Goal: Task Accomplishment & Management: Manage account settings

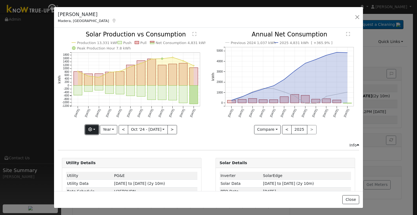
click at [92, 131] on button "button" at bounding box center [91, 129] width 13 height 9
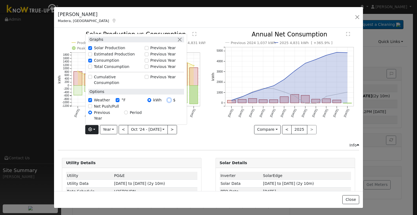
click at [169, 102] on input "$" at bounding box center [169, 100] width 4 height 4
radio input "true"
radio input "false"
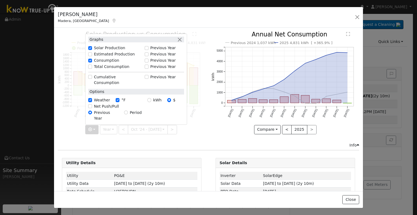
click at [181, 145] on div "Info" at bounding box center [208, 145] width 307 height 6
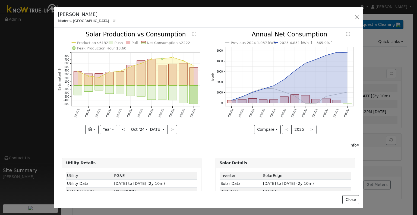
click at [97, 132] on div "Production $6132 Push Pull Net Consumption $2222 Peak Production Hour $3.60 Oct…" at bounding box center [131, 86] width 153 height 110
click at [95, 130] on button "button" at bounding box center [91, 129] width 13 height 9
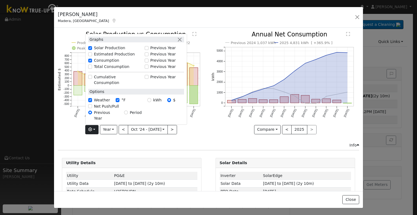
click at [102, 69] on label "Total Consumption" at bounding box center [112, 67] width 36 height 6
click at [92, 68] on input "Total Consumption" at bounding box center [90, 67] width 4 height 4
checkbox input "true"
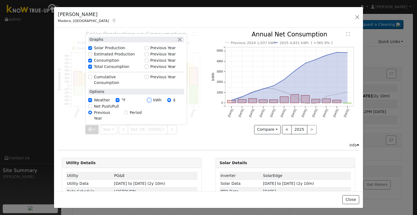
click at [151, 102] on input "kWh" at bounding box center [149, 100] width 4 height 4
radio input "true"
radio input "false"
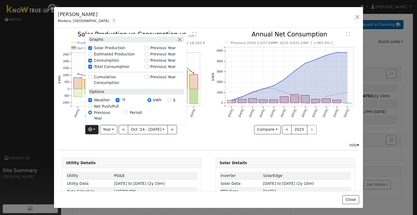
click at [169, 150] on hr at bounding box center [208, 150] width 301 height 0
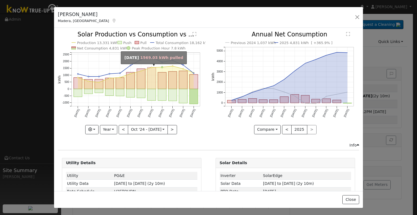
click at [149, 75] on rect "onclick=""" at bounding box center [151, 78] width 8 height 22
type input "[DATE]"
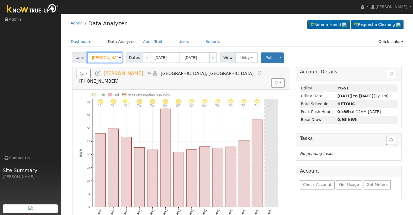
drag, startPoint x: 109, startPoint y: 57, endPoint x: 34, endPoint y: 53, distance: 75.5
click at [34, 53] on div "[PERSON_NAME] [PERSON_NAME] Profile My Company Help Center Terms Of Service See…" at bounding box center [206, 154] width 413 height 280
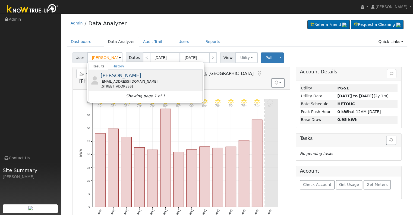
click at [107, 81] on div "[EMAIL_ADDRESS][DOMAIN_NAME]" at bounding box center [150, 81] width 101 height 5
type input "[PERSON_NAME]"
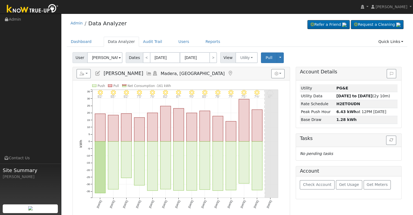
click at [146, 73] on icon at bounding box center [149, 73] width 6 height 5
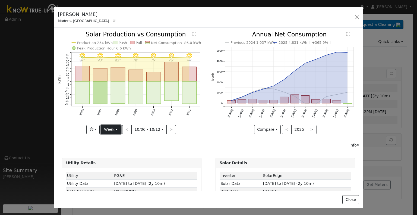
click at [110, 125] on button "Week" at bounding box center [111, 129] width 20 height 9
click at [113, 163] on link "Year" at bounding box center [120, 163] width 38 height 8
type input "[DATE]"
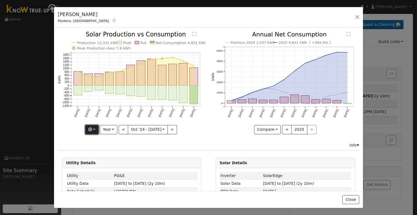
click at [97, 127] on button "button" at bounding box center [91, 129] width 13 height 9
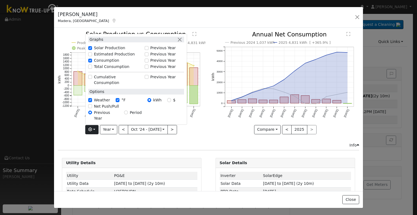
click at [95, 69] on label "Total Consumption" at bounding box center [112, 67] width 36 height 6
click at [92, 68] on input "Total Consumption" at bounding box center [90, 67] width 4 height 4
checkbox input "true"
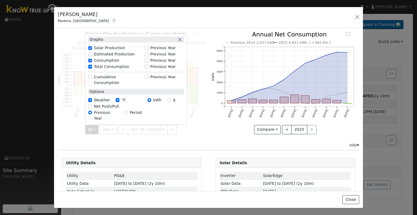
click at [114, 144] on div "Info" at bounding box center [208, 145] width 307 height 6
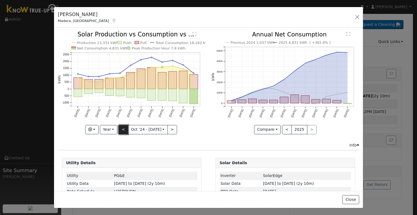
click at [120, 127] on button "<" at bounding box center [123, 129] width 9 height 9
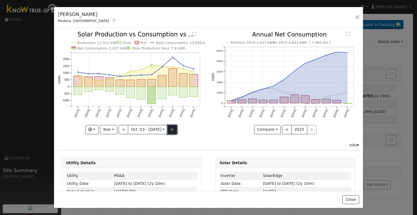
click at [171, 130] on button ">" at bounding box center [171, 129] width 9 height 9
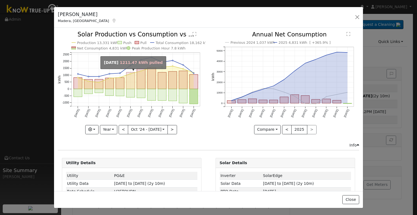
click at [131, 80] on rect "onclick=""" at bounding box center [130, 80] width 8 height 17
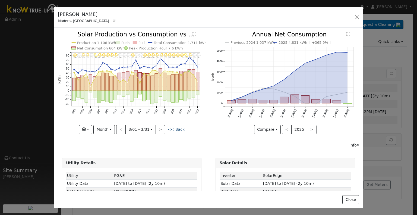
click at [172, 127] on link "<< Back" at bounding box center [176, 129] width 17 height 4
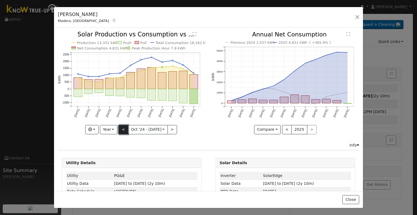
click at [122, 125] on button "<" at bounding box center [123, 129] width 9 height 9
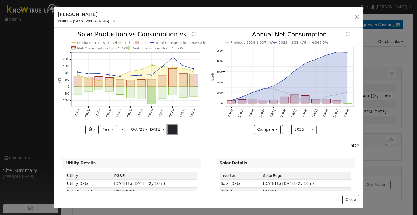
click at [169, 125] on button ">" at bounding box center [171, 129] width 9 height 9
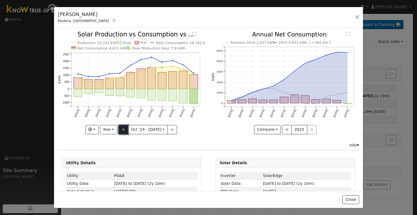
click at [121, 125] on button "<" at bounding box center [123, 129] width 9 height 9
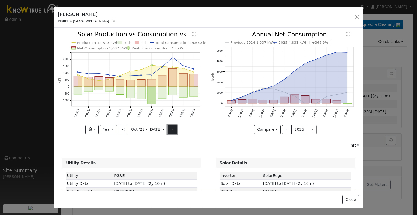
click at [167, 127] on button ">" at bounding box center [171, 129] width 9 height 9
type input "[DATE]"
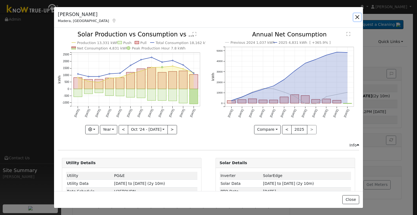
click at [358, 17] on button "button" at bounding box center [357, 17] width 8 height 8
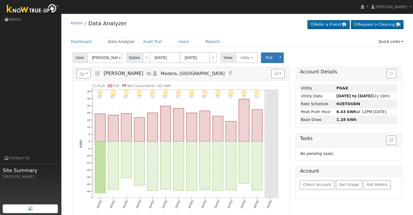
click at [96, 74] on icon at bounding box center [98, 73] width 6 height 5
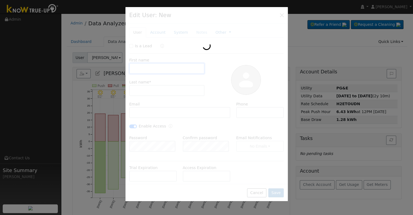
type input "07/07/2025"
type input "Wayne"
type input "Miller"
type input "suebeetle2004@yahoo.com"
checkbox input "true"
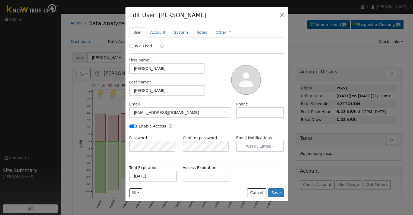
click at [280, 167] on div "Trial Expiration 07/07/2025 Access Expiration" at bounding box center [206, 176] width 160 height 22
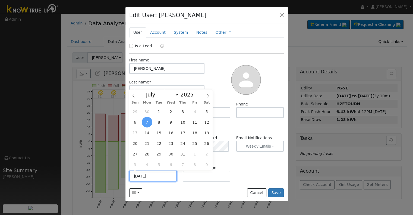
click at [167, 174] on input "07/07/2025" at bounding box center [153, 175] width 48 height 11
click at [209, 95] on icon at bounding box center [208, 96] width 4 height 4
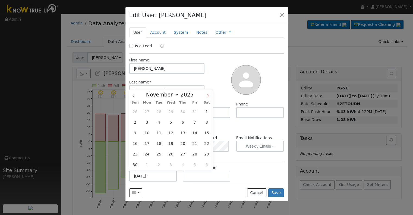
click at [209, 95] on icon at bounding box center [208, 96] width 4 height 4
select select "11"
click at [173, 156] on span "31" at bounding box center [170, 153] width 11 height 11
type input "12/31/2025"
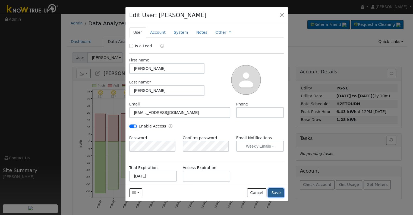
click at [279, 189] on button "Save" at bounding box center [276, 192] width 16 height 9
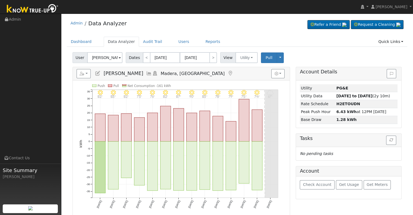
click at [222, 25] on div "Admin Data Analyzer Refer a Friend Request a Cleaning" at bounding box center [237, 24] width 340 height 17
